Goal: Task Accomplishment & Management: Complete application form

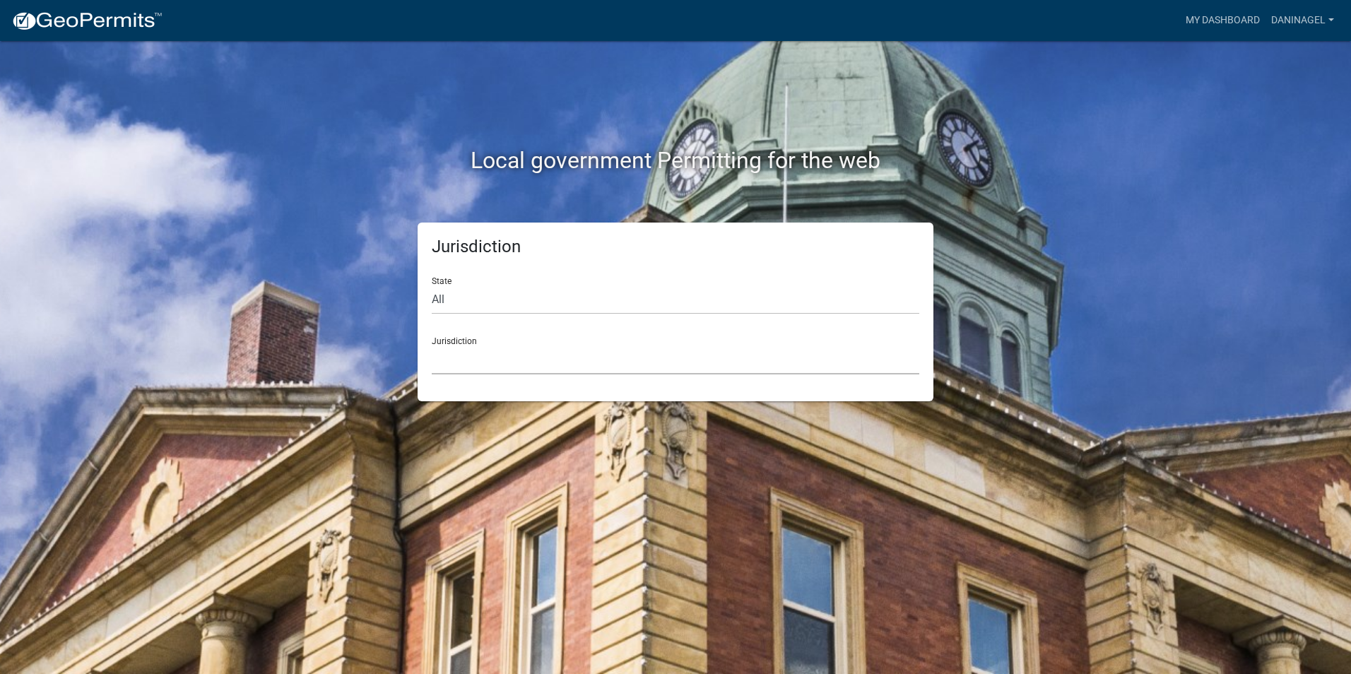
click at [509, 364] on select "[GEOGRAPHIC_DATA], [US_STATE] [GEOGRAPHIC_DATA], [US_STATE][PERSON_NAME][GEOGRA…" at bounding box center [675, 359] width 487 height 29
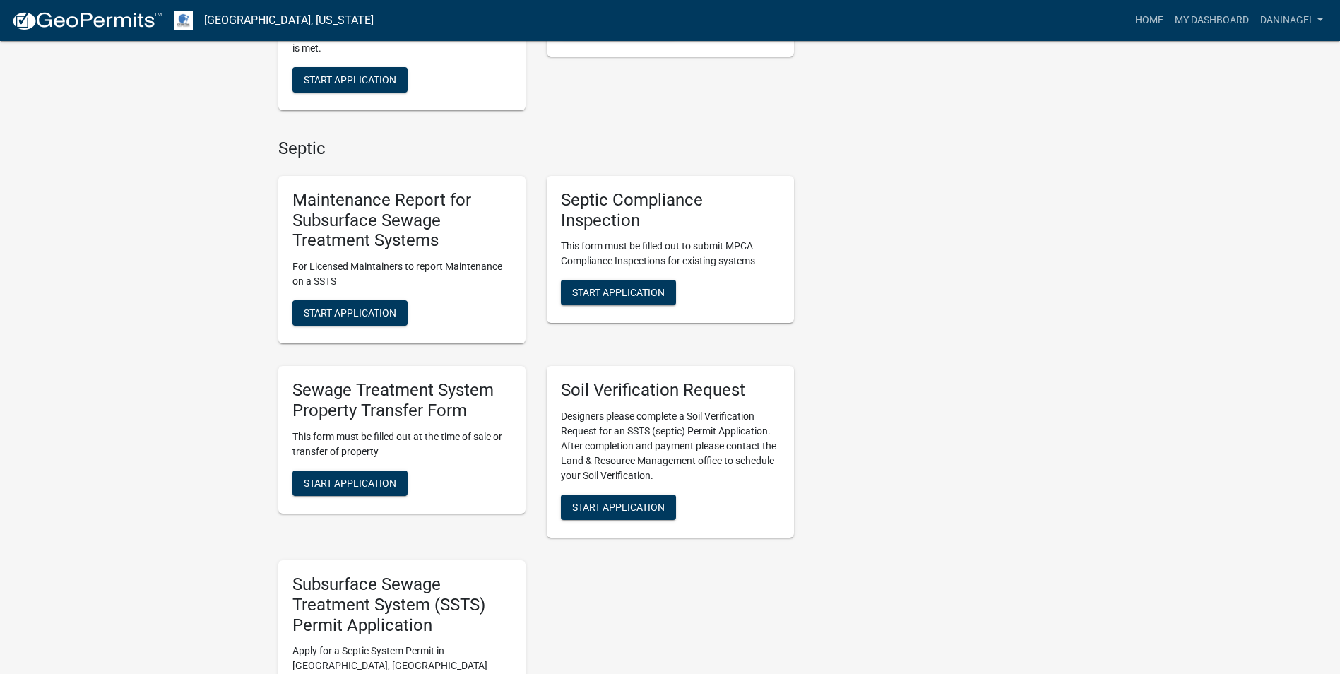
scroll to position [636, 0]
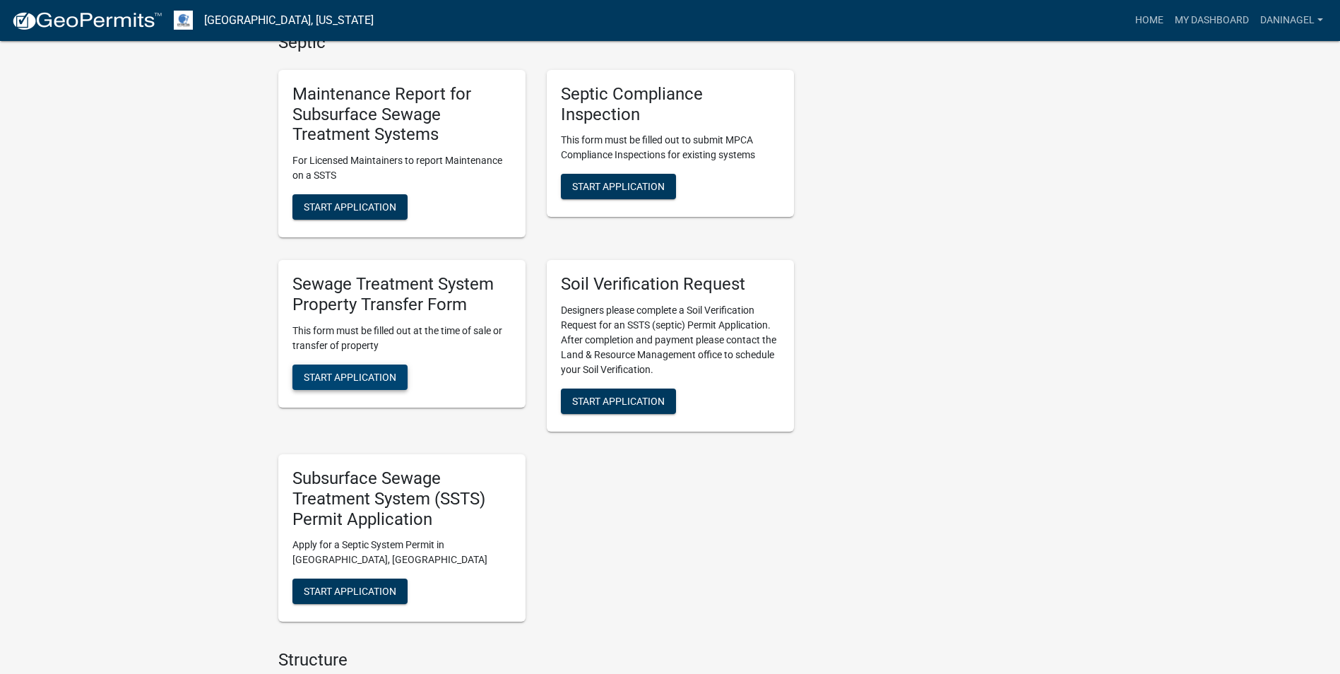
click at [381, 381] on span "Start Application" at bounding box center [350, 376] width 93 height 11
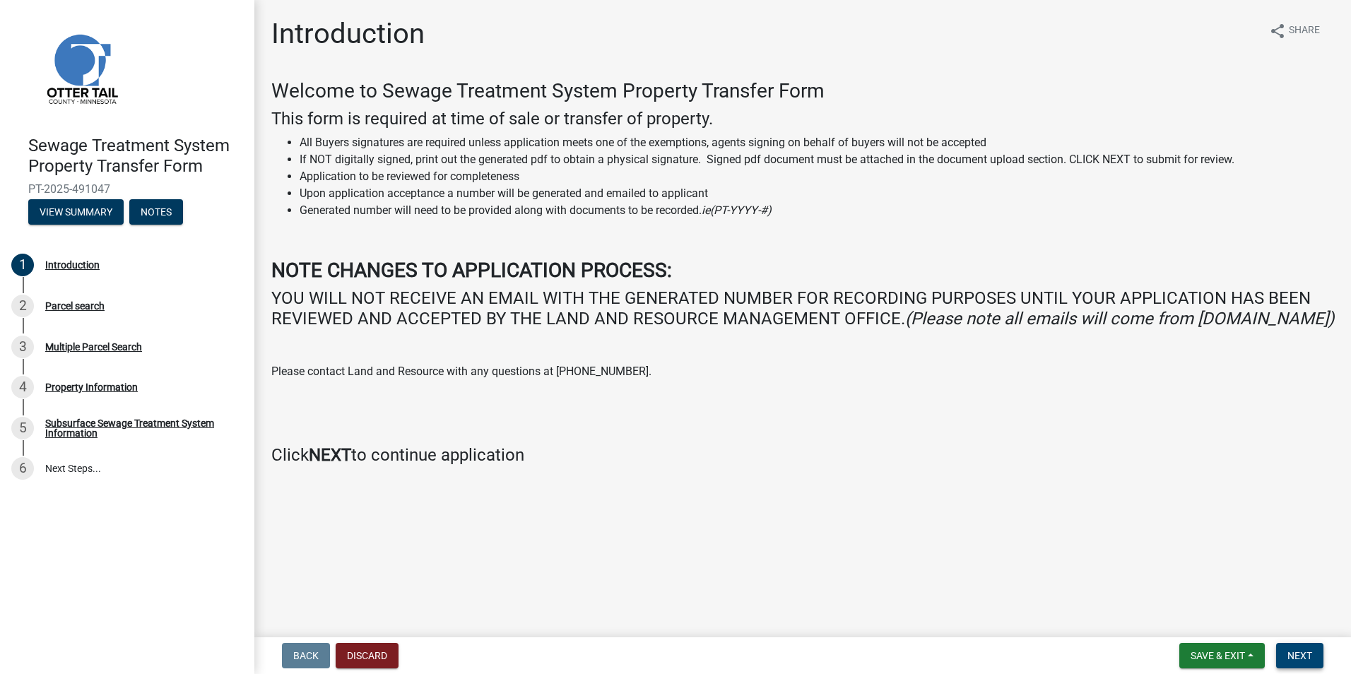
click at [1308, 653] on span "Next" at bounding box center [1299, 655] width 25 height 11
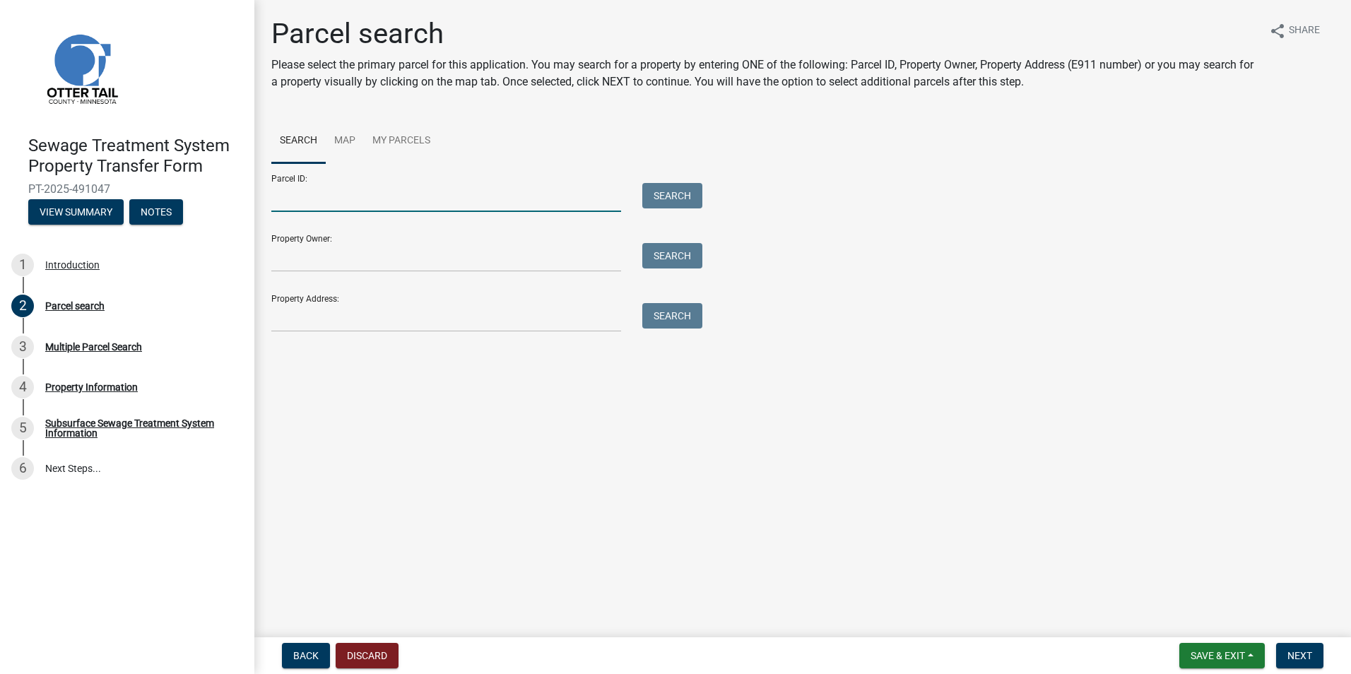
click at [366, 204] on input "Parcel ID:" at bounding box center [446, 197] width 350 height 29
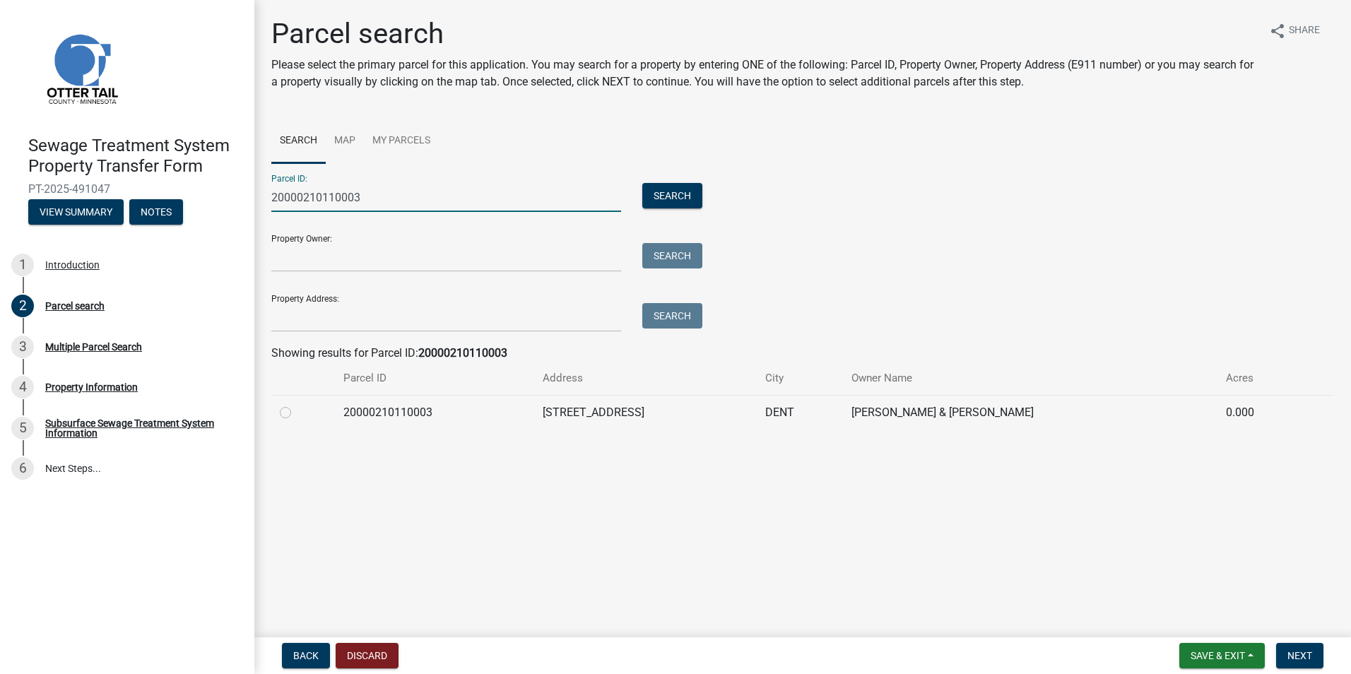
type input "20000210110003"
click at [297, 404] on label at bounding box center [297, 404] width 0 height 0
click at [297, 413] on input "radio" at bounding box center [301, 408] width 9 height 9
radio input "true"
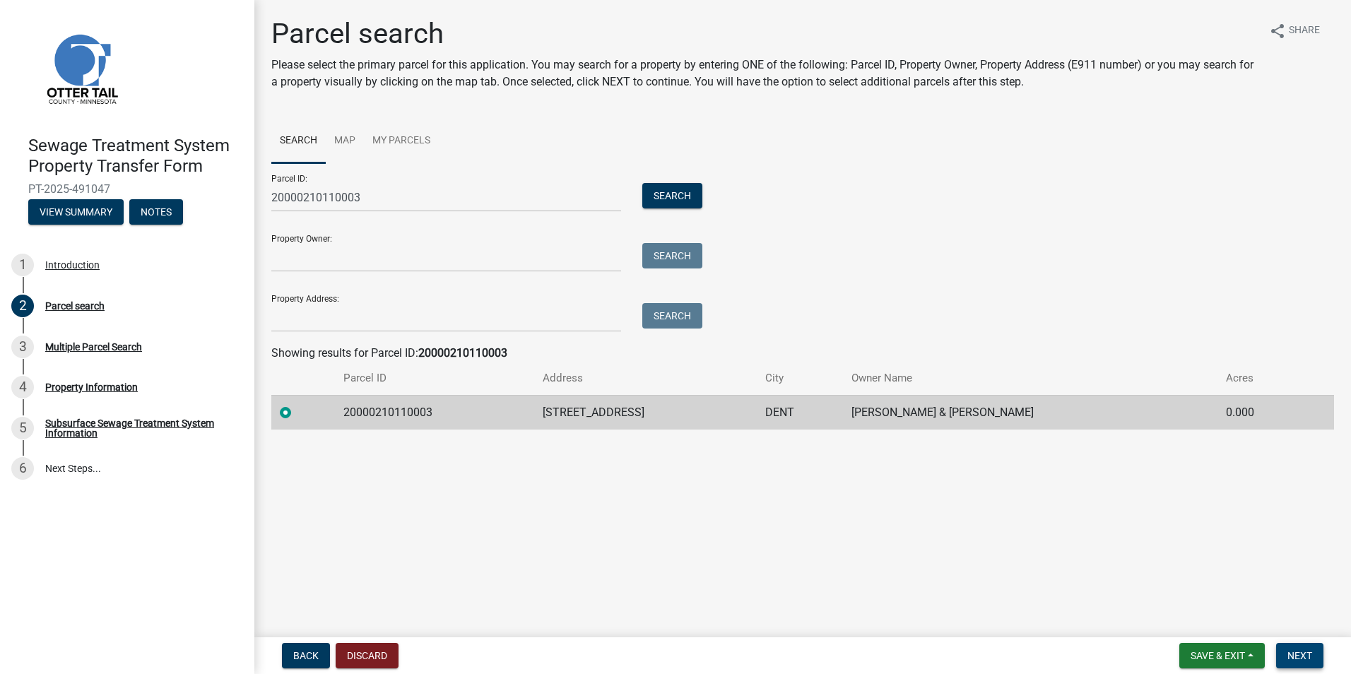
click at [1281, 662] on button "Next" at bounding box center [1299, 655] width 47 height 25
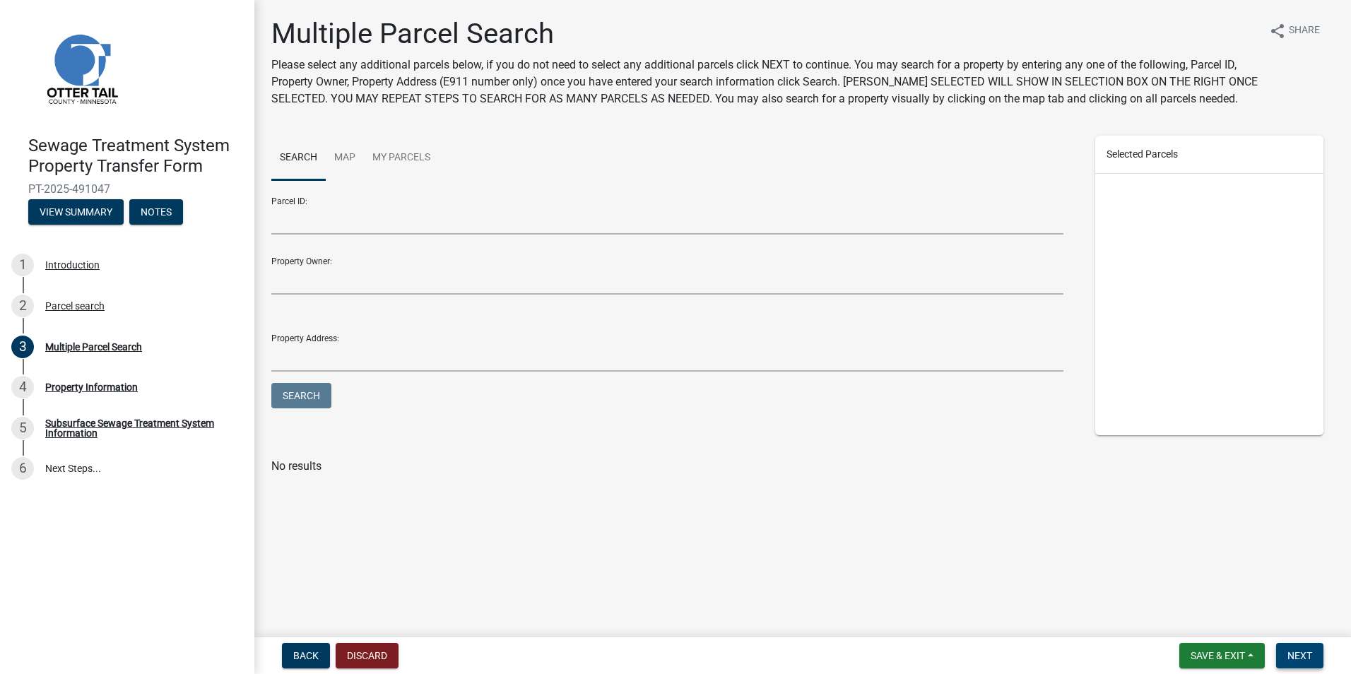
click at [1296, 650] on span "Next" at bounding box center [1299, 655] width 25 height 11
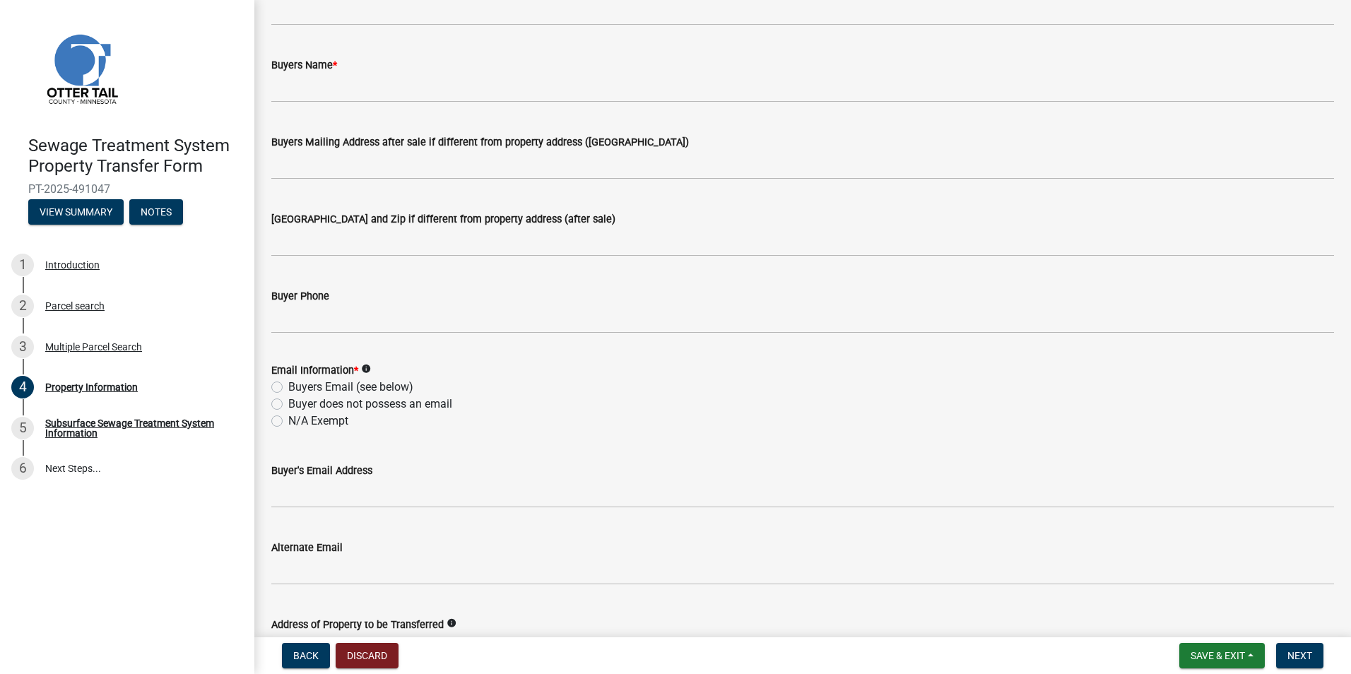
scroll to position [283, 0]
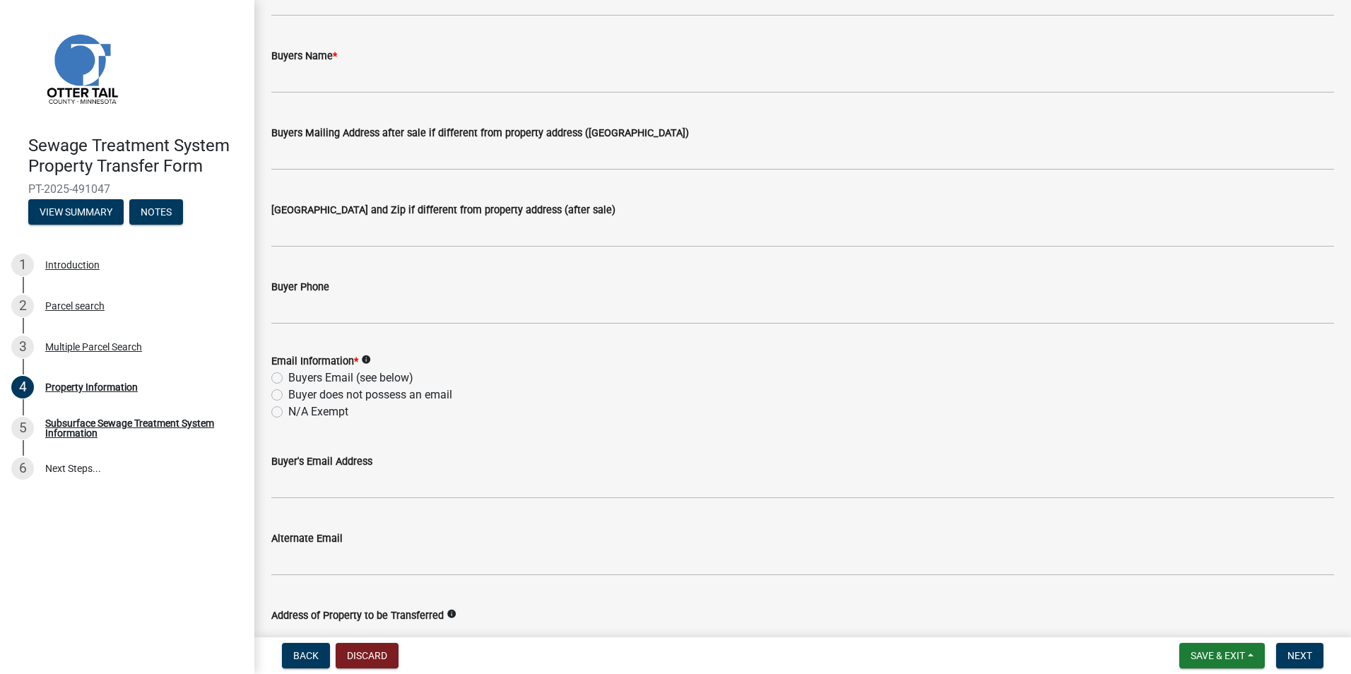
click at [316, 412] on label "N/A Exempt" at bounding box center [318, 411] width 60 height 17
click at [297, 412] on input "N/A Exempt" at bounding box center [292, 407] width 9 height 9
radio input "true"
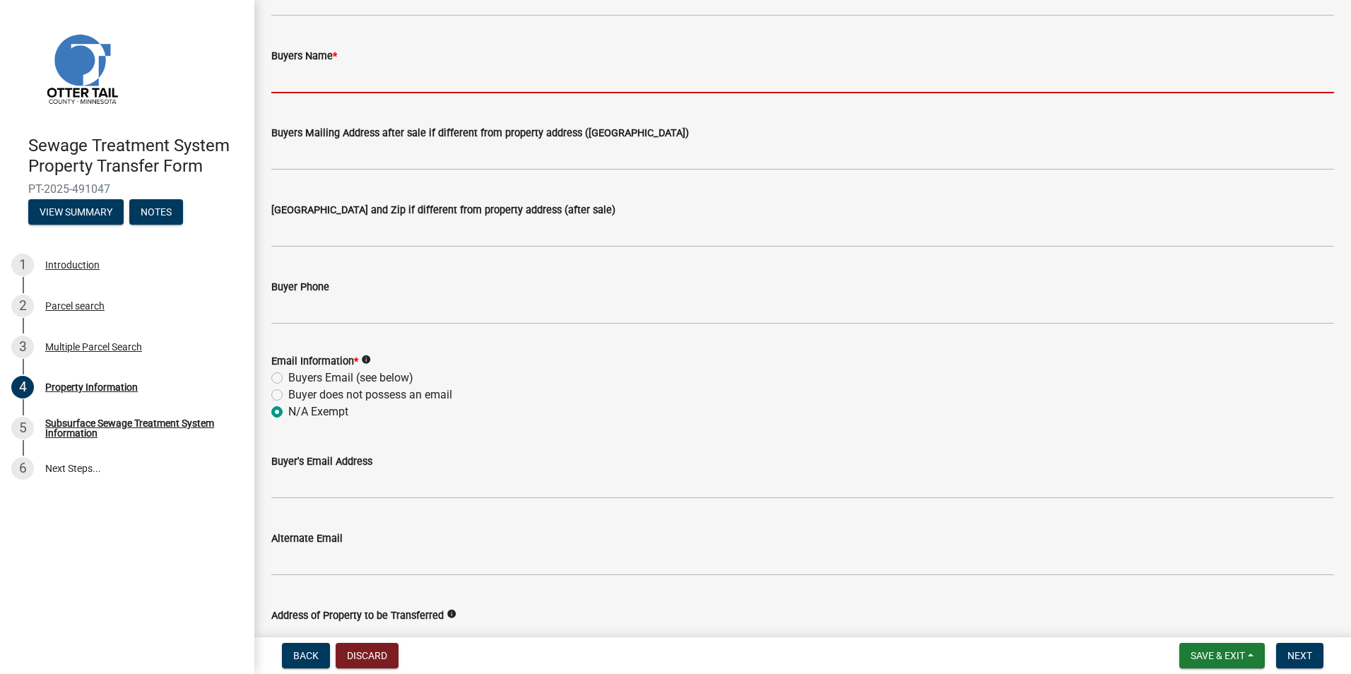
click at [332, 88] on input "Buyers Name *" at bounding box center [802, 78] width 1062 height 29
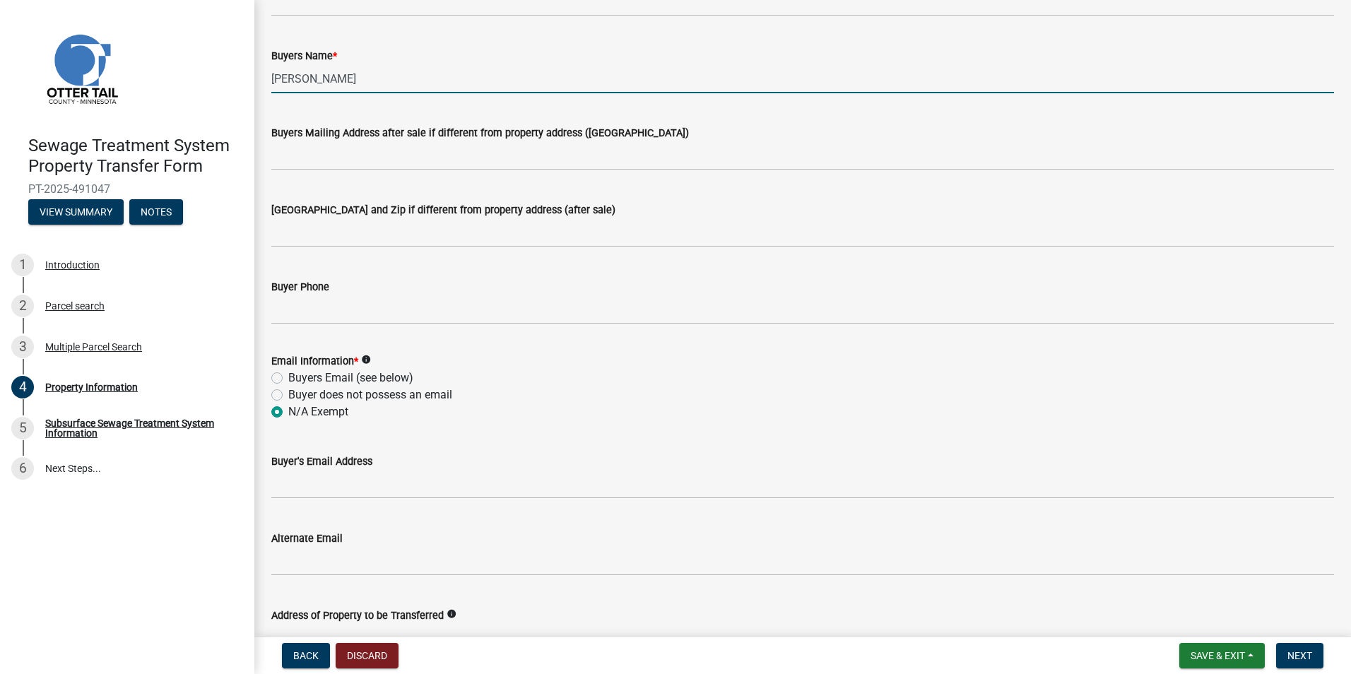
type input "[PERSON_NAME]"
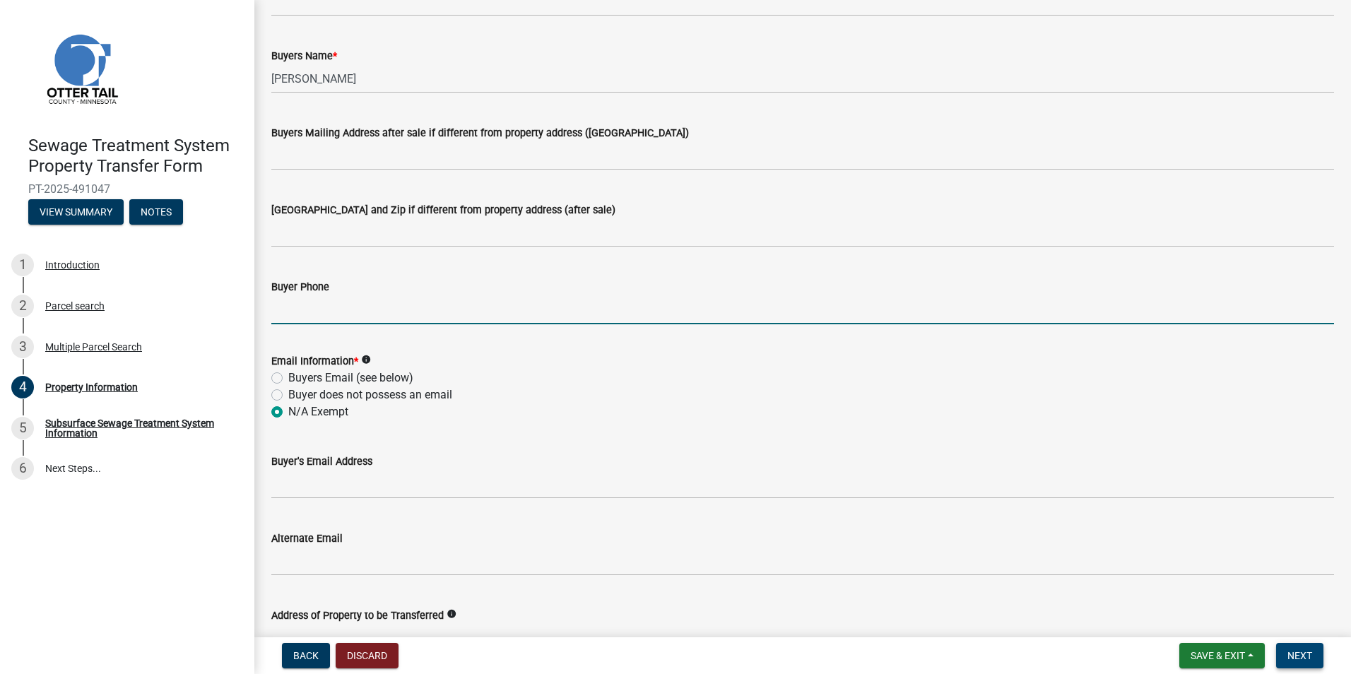
click at [1296, 658] on span "Next" at bounding box center [1299, 655] width 25 height 11
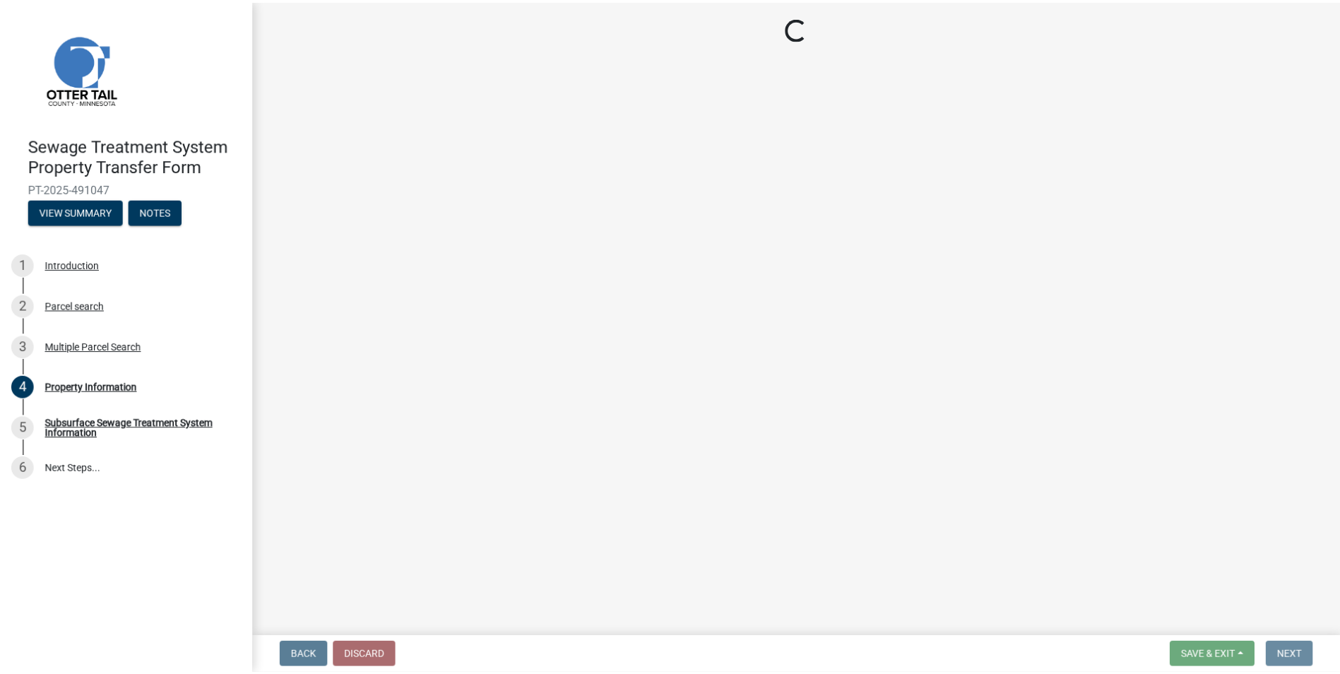
scroll to position [0, 0]
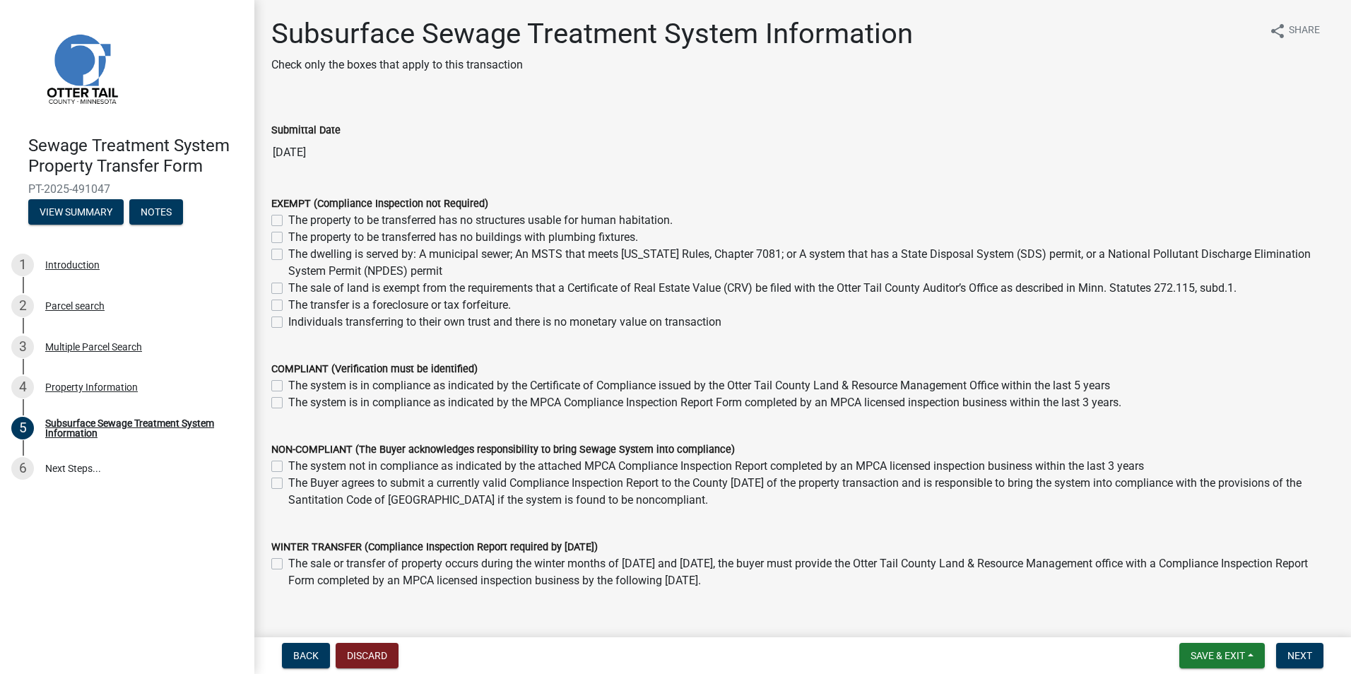
click at [288, 389] on label "The system is in compliance as indicated by the Certificate of Compliance issue…" at bounding box center [699, 385] width 822 height 17
click at [288, 386] on input "The system is in compliance as indicated by the Certificate of Compliance issue…" at bounding box center [292, 381] width 9 height 9
checkbox input "true"
checkbox input "false"
click at [1299, 654] on span "Next" at bounding box center [1299, 655] width 25 height 11
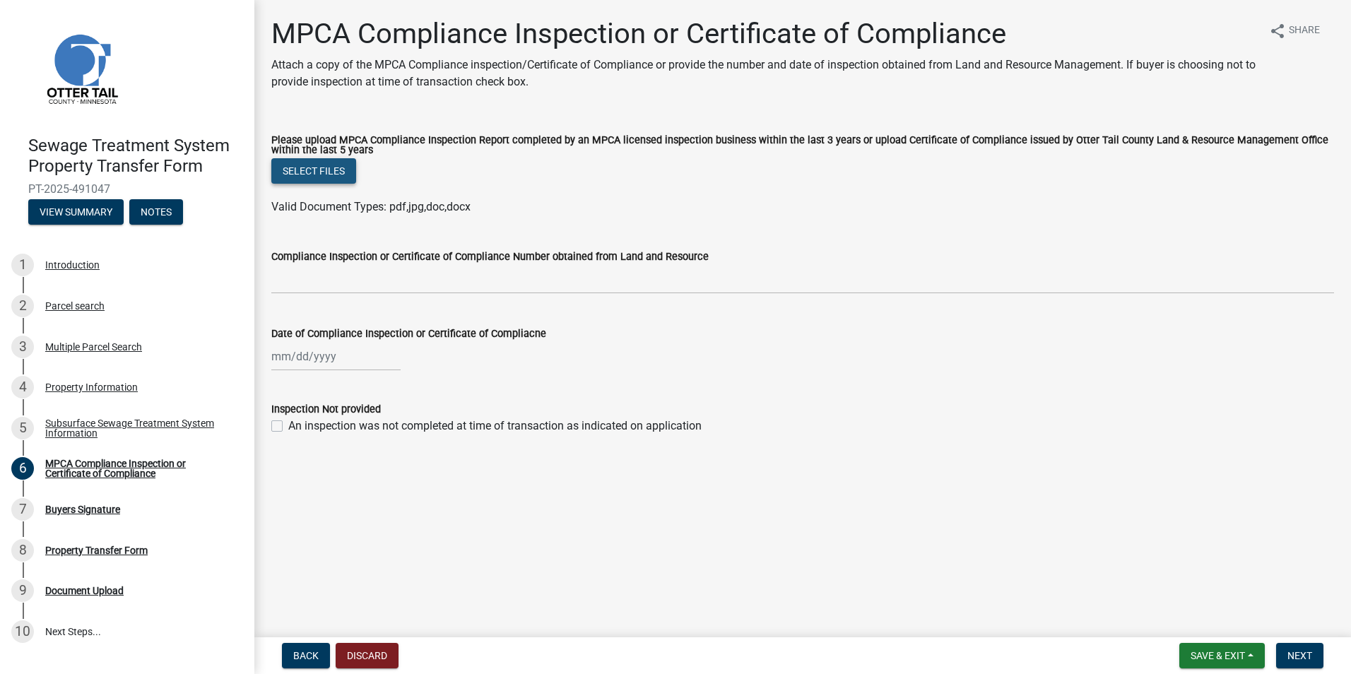
click at [321, 172] on button "Select files" at bounding box center [313, 170] width 85 height 25
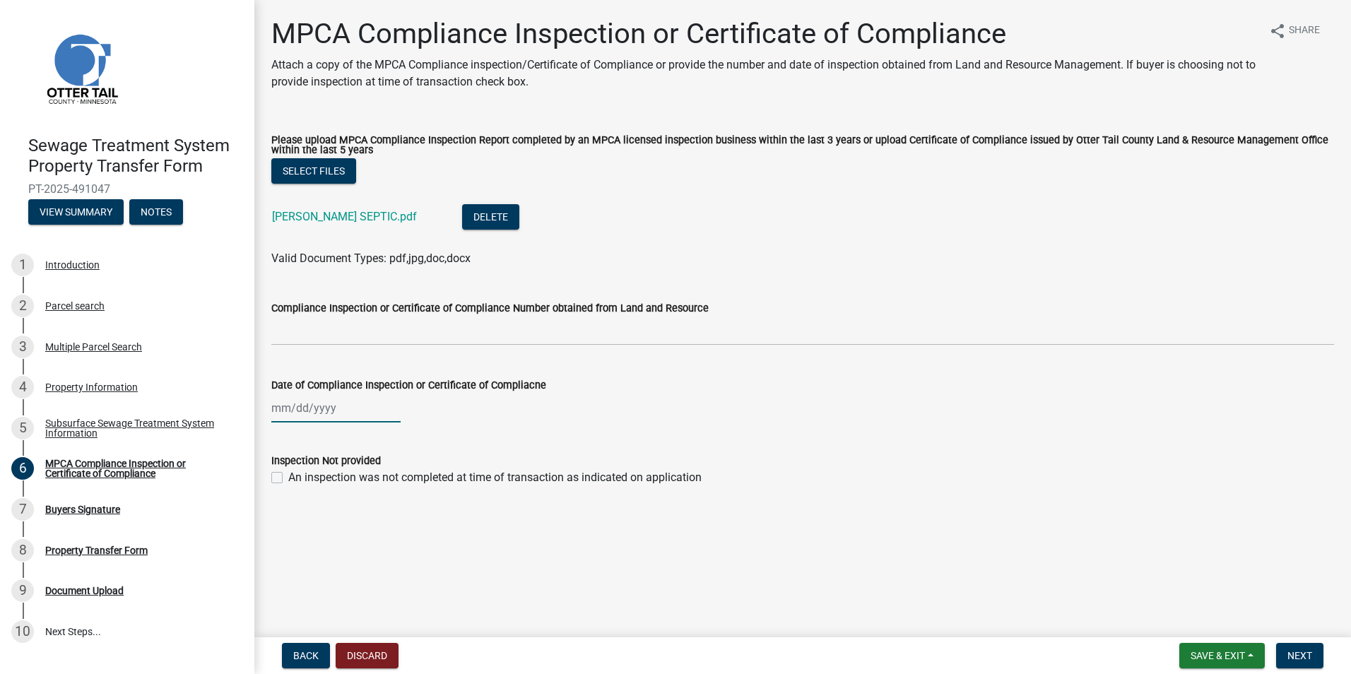
select select "10"
select select "2025"
click at [277, 405] on div "[PERSON_NAME] Feb Mar Apr [PERSON_NAME][DATE] Oct Nov [DATE] 1526 1527 1528 152…" at bounding box center [335, 407] width 129 height 29
click at [283, 439] on span "Previous month" at bounding box center [285, 437] width 11 height 11
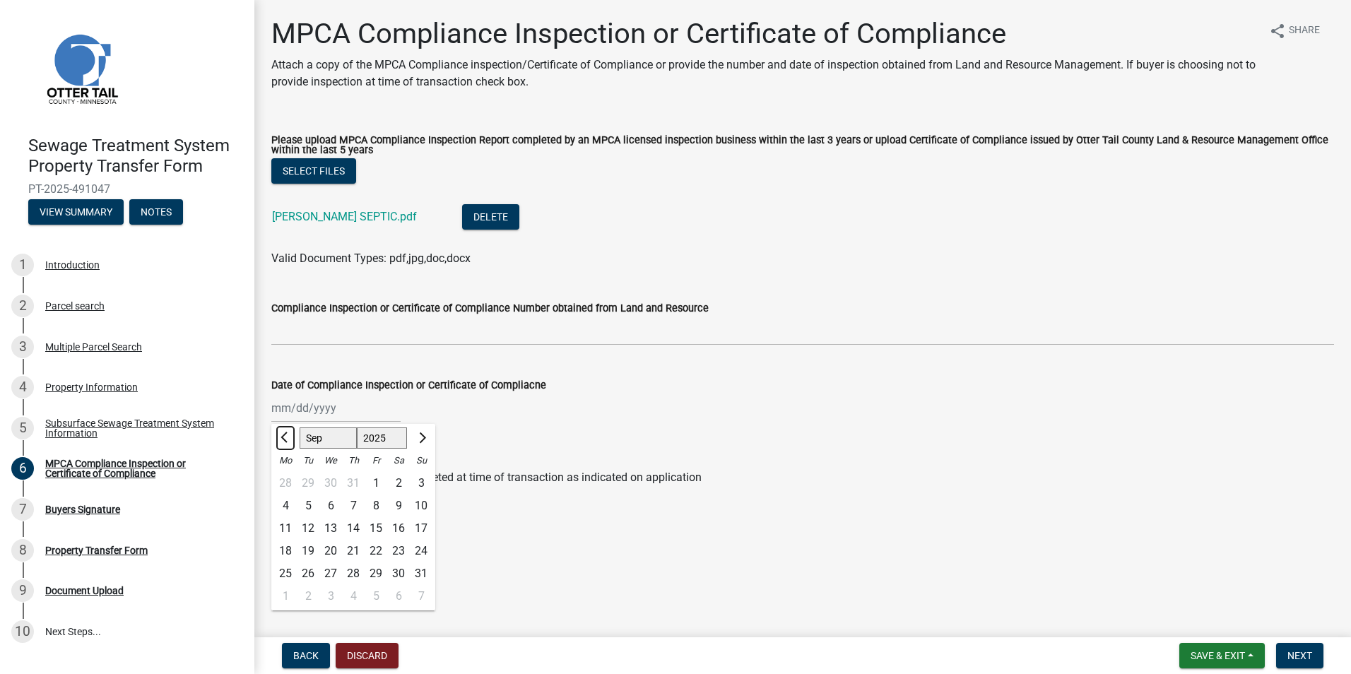
select select "8"
click at [328, 527] on div "13" at bounding box center [330, 528] width 23 height 23
type input "[DATE]"
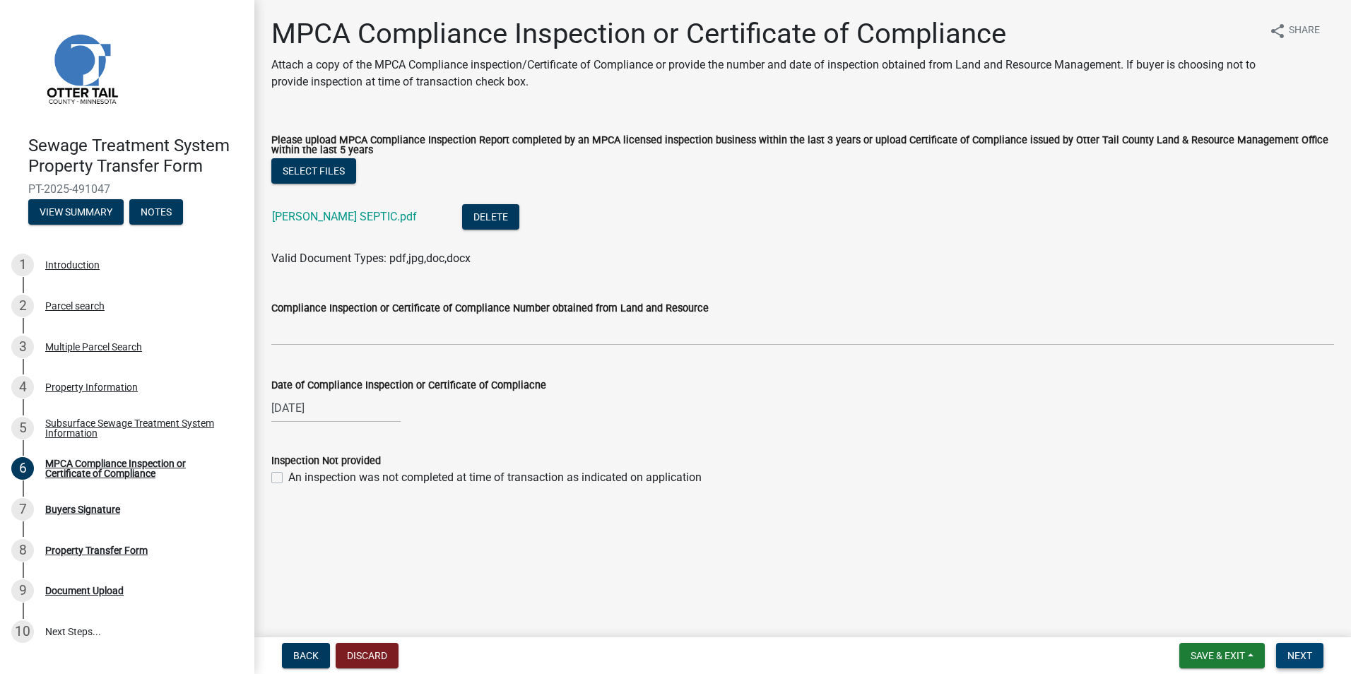
click at [1294, 651] on span "Next" at bounding box center [1299, 655] width 25 height 11
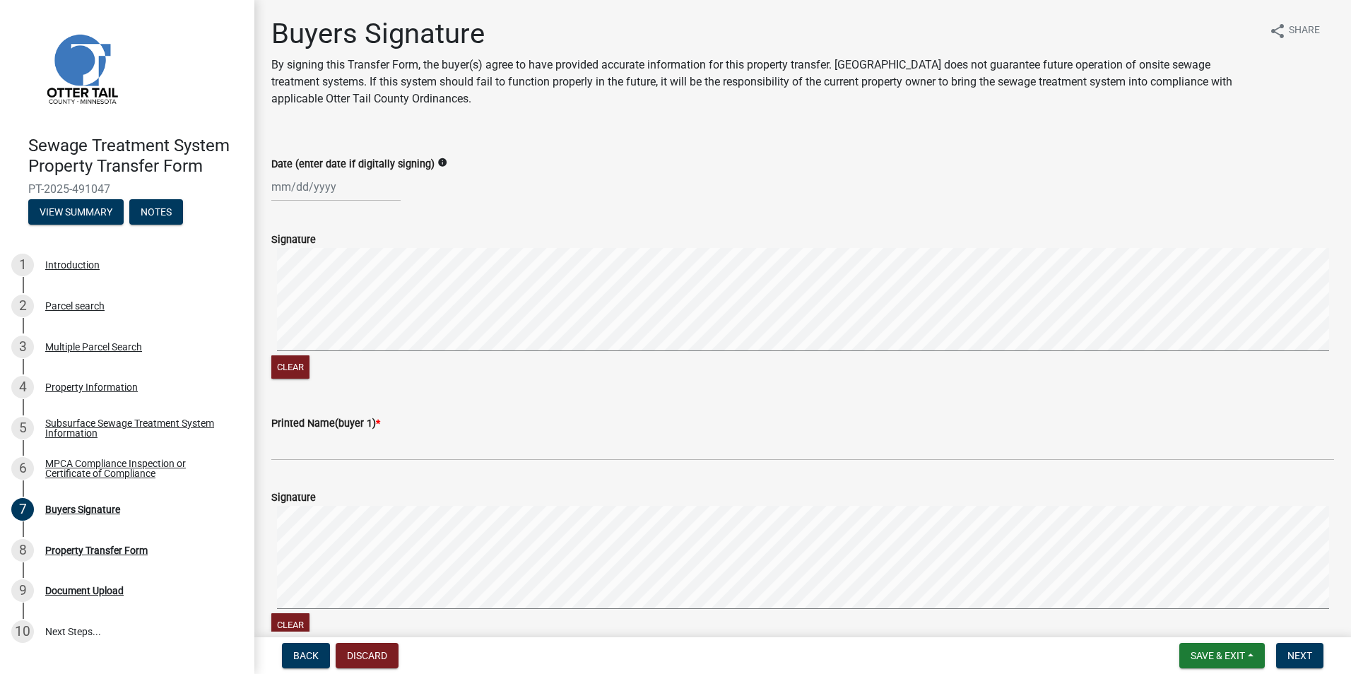
click at [276, 191] on div at bounding box center [335, 186] width 129 height 29
select select "10"
select select "2025"
click at [379, 280] on div "10" at bounding box center [376, 284] width 23 height 23
type input "[DATE]"
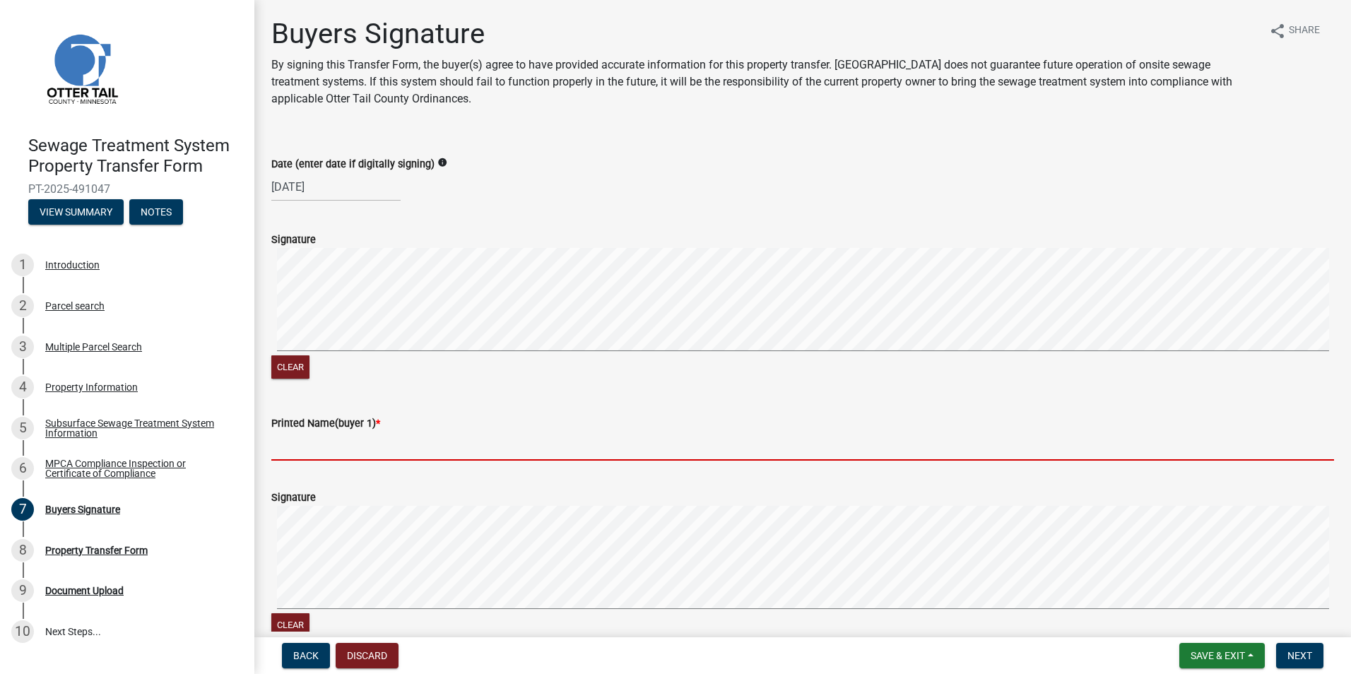
click at [362, 444] on input "Printed Name(buyer 1) *" at bounding box center [802, 446] width 1062 height 29
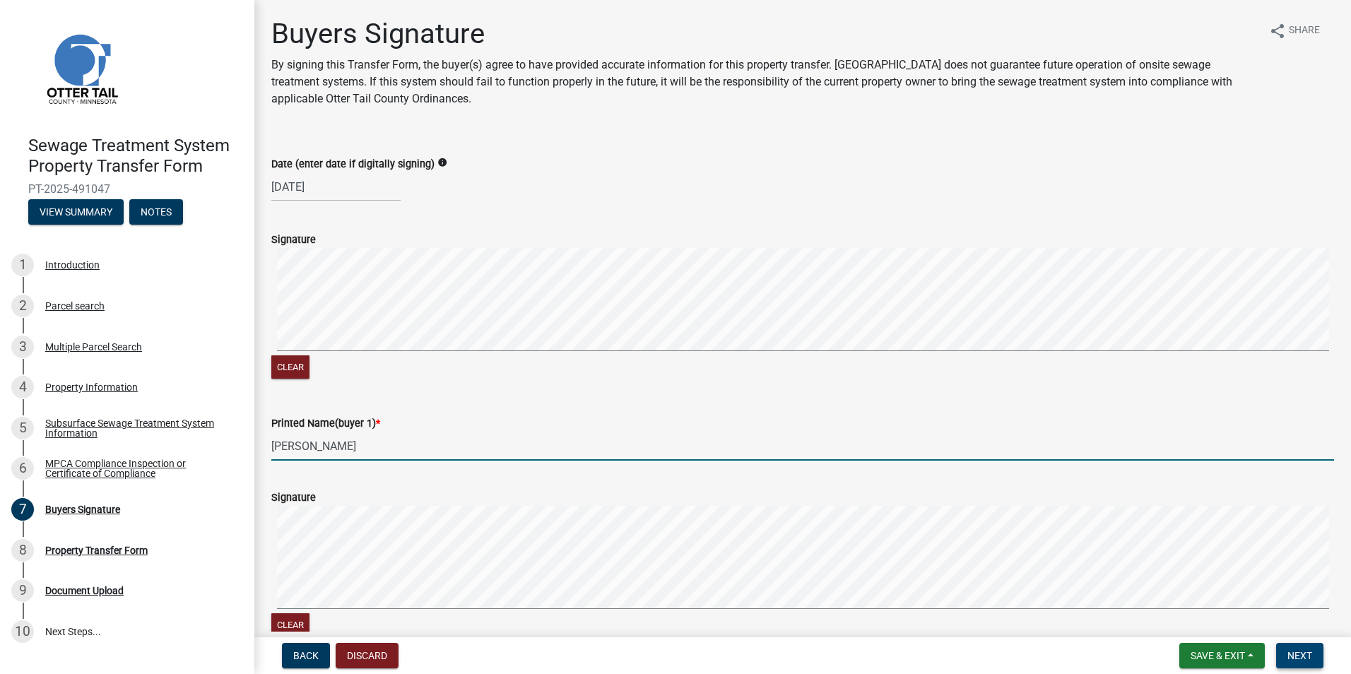
type input "[PERSON_NAME]"
click at [1302, 650] on span "Next" at bounding box center [1299, 655] width 25 height 11
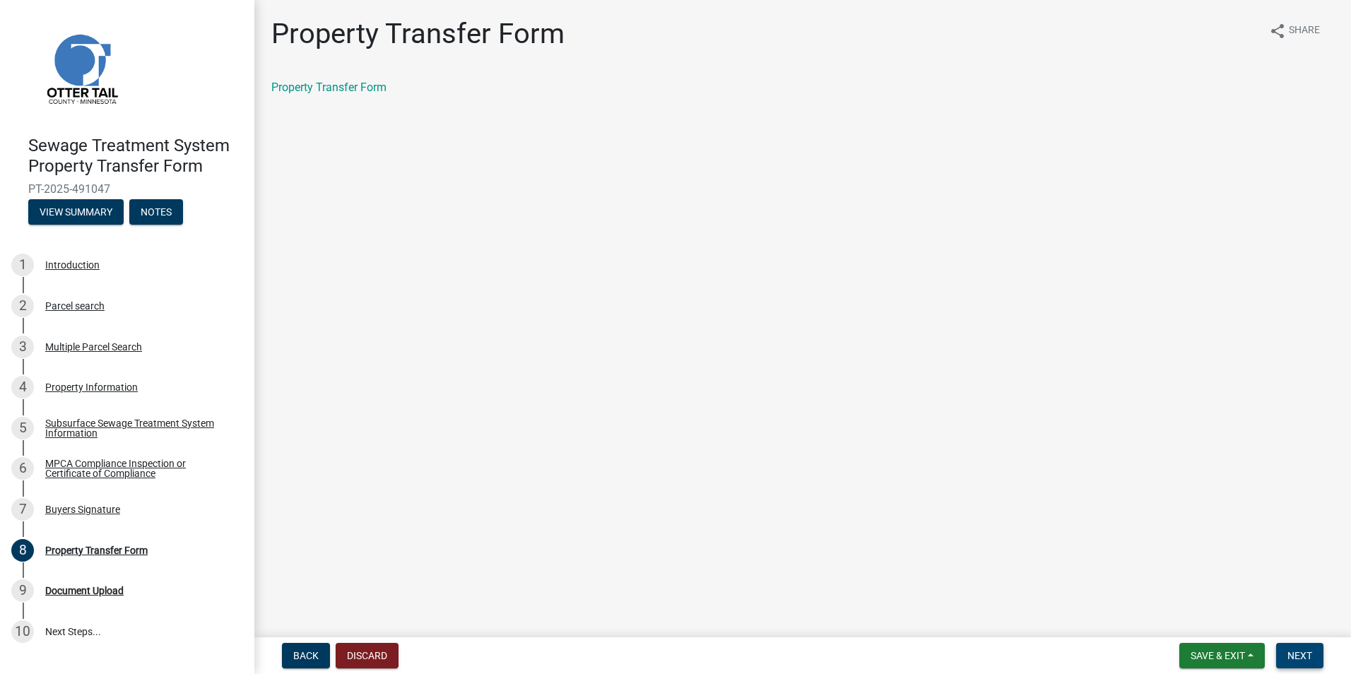
click at [1301, 650] on span "Next" at bounding box center [1299, 655] width 25 height 11
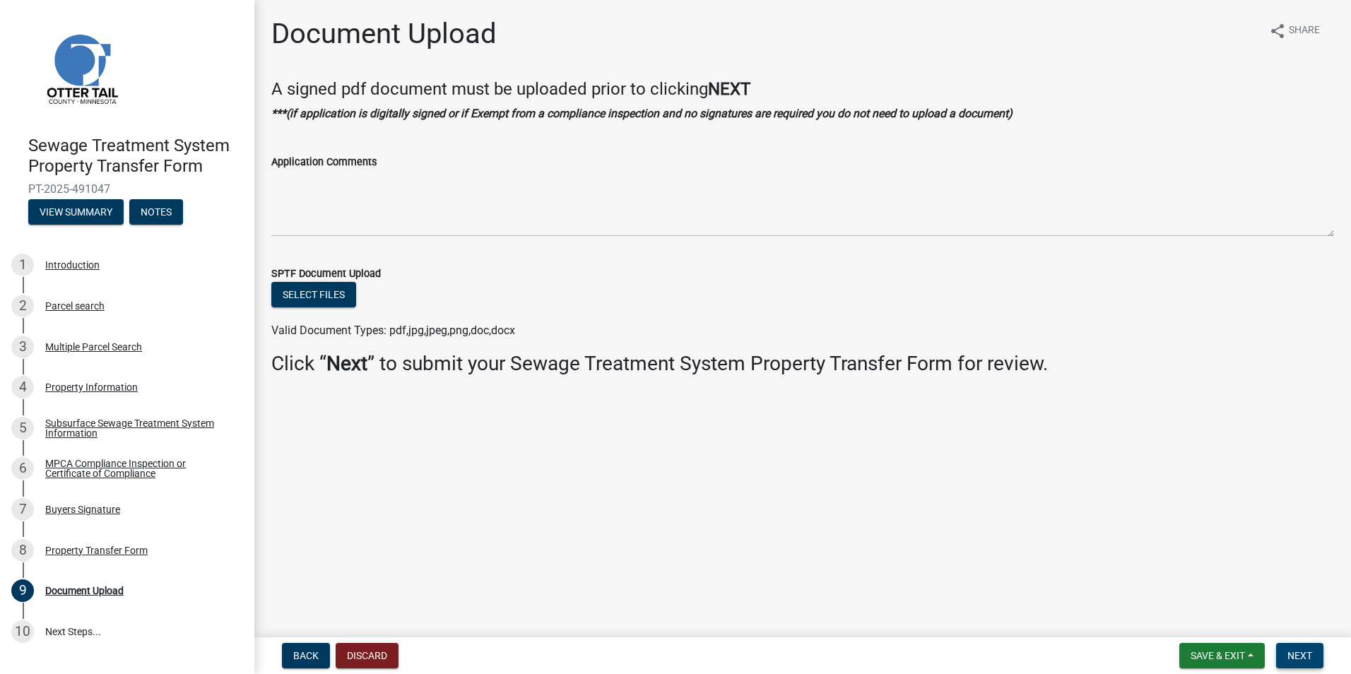
click at [1301, 650] on span "Next" at bounding box center [1299, 655] width 25 height 11
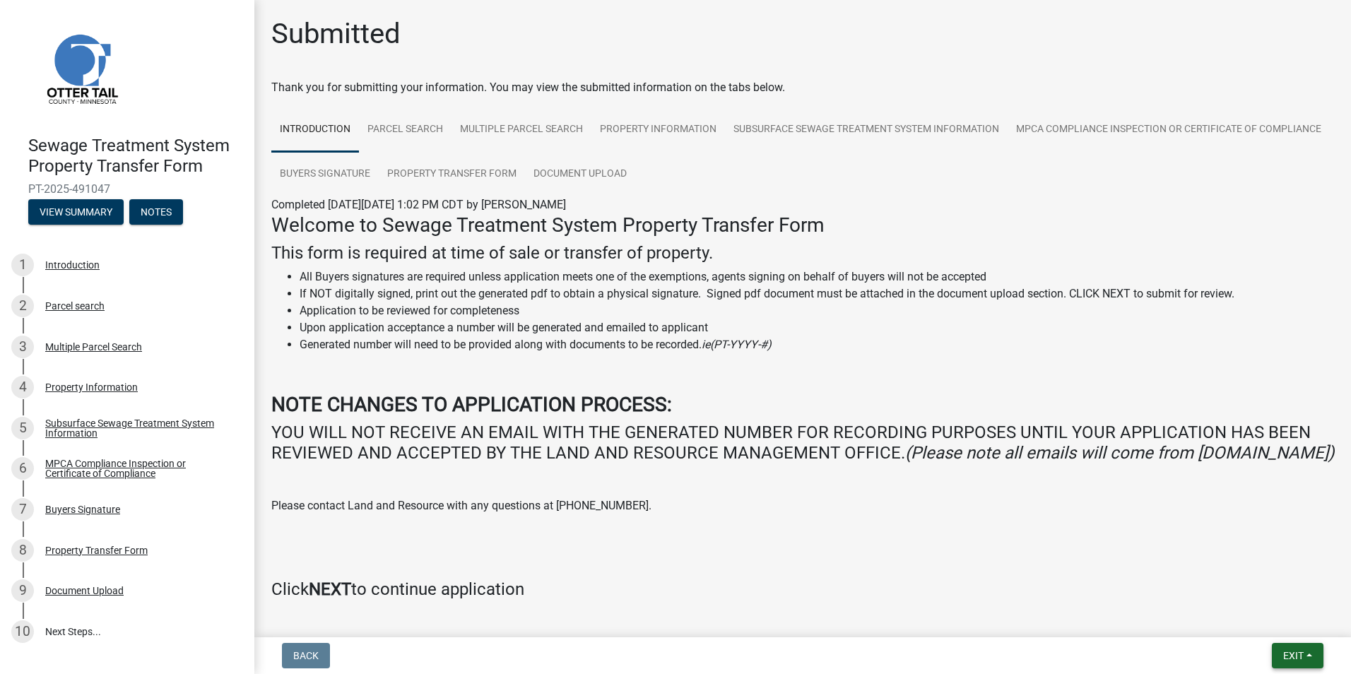
click at [1301, 650] on span "Exit" at bounding box center [1293, 655] width 20 height 11
click at [1274, 620] on button "Save & Exit" at bounding box center [1266, 619] width 113 height 34
